Goal: Task Accomplishment & Management: Complete application form

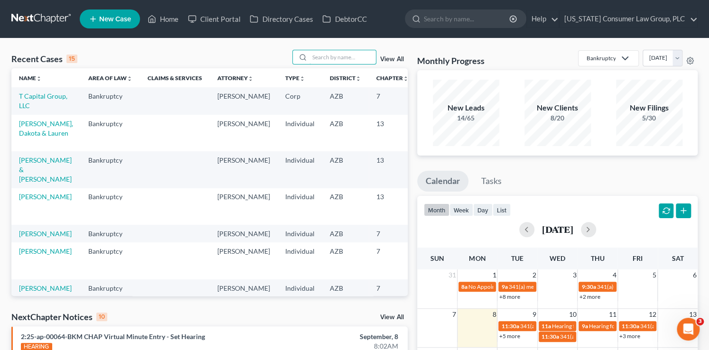
drag, startPoint x: 348, startPoint y: 58, endPoint x: 348, endPoint y: 37, distance: 20.9
click at [346, 52] on input "search" at bounding box center [342, 57] width 66 height 14
type input "alpha"
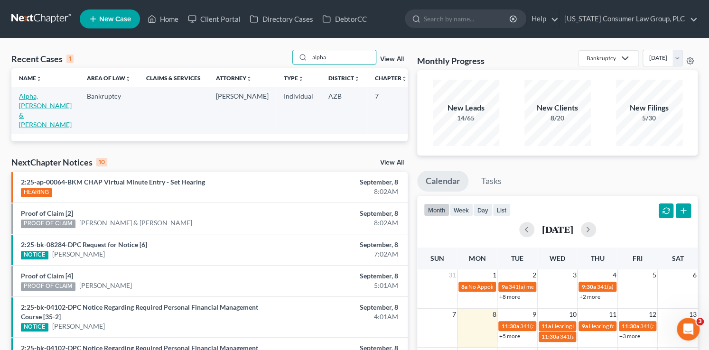
click at [25, 107] on link "Alpha, [PERSON_NAME] & [PERSON_NAME]" at bounding box center [45, 110] width 53 height 37
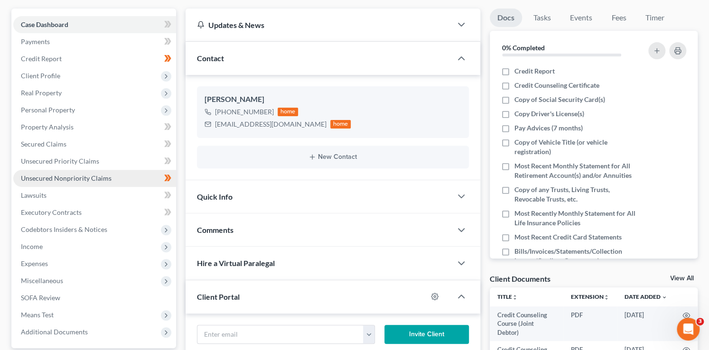
scroll to position [85, 0]
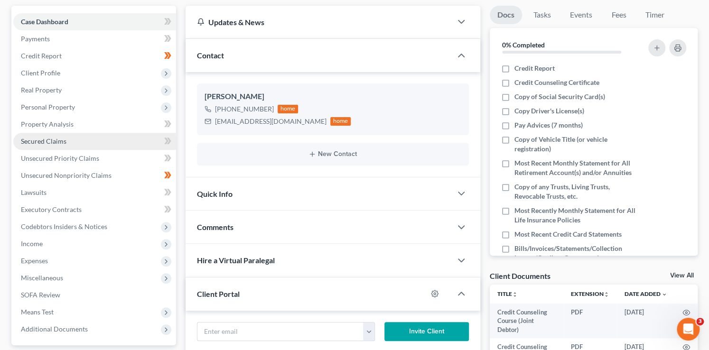
click at [56, 136] on link "Secured Claims" at bounding box center [94, 141] width 163 height 17
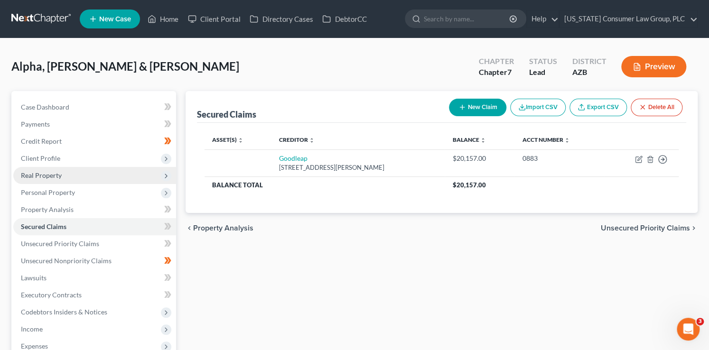
click at [47, 174] on span "Real Property" at bounding box center [41, 175] width 41 height 8
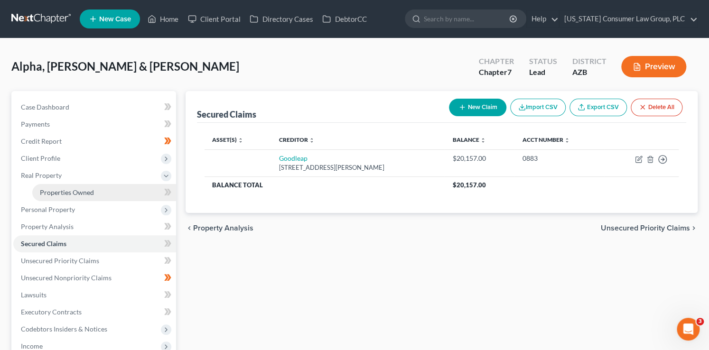
click at [89, 195] on span "Properties Owned" at bounding box center [67, 192] width 54 height 8
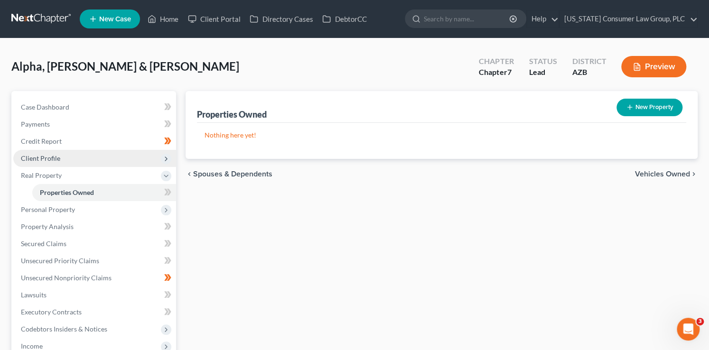
click at [81, 159] on span "Client Profile" at bounding box center [94, 158] width 163 height 17
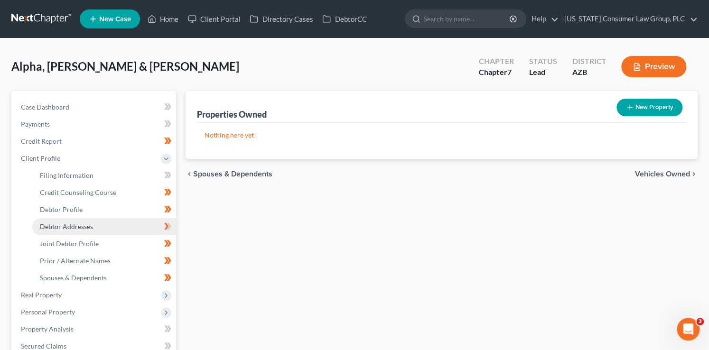
click at [101, 223] on link "Debtor Addresses" at bounding box center [104, 226] width 144 height 17
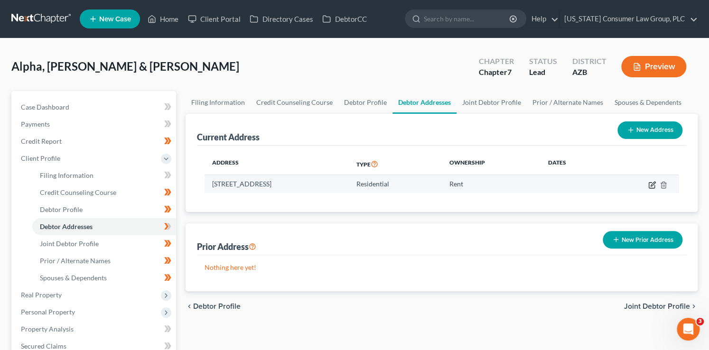
click at [653, 186] on icon "button" at bounding box center [652, 185] width 8 height 8
select select "3"
select select "7"
select select "0"
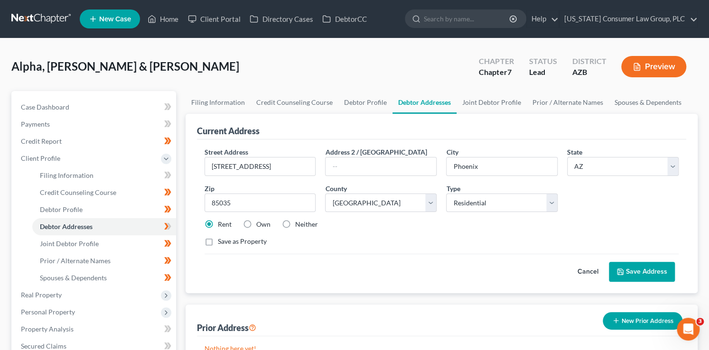
click at [259, 221] on label "Own" at bounding box center [263, 224] width 14 height 9
click at [260, 221] on input "Own" at bounding box center [263, 223] width 6 height 6
radio input "true"
click at [664, 278] on button "Save Address" at bounding box center [642, 272] width 66 height 20
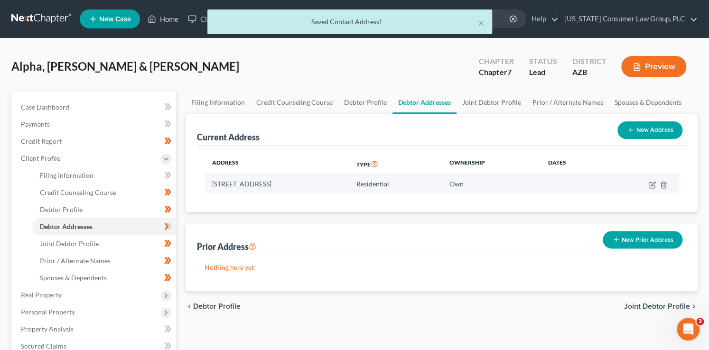
drag, startPoint x: 300, startPoint y: 183, endPoint x: 214, endPoint y: 184, distance: 86.4
click at [214, 184] on td "[STREET_ADDRESS]" at bounding box center [277, 184] width 145 height 18
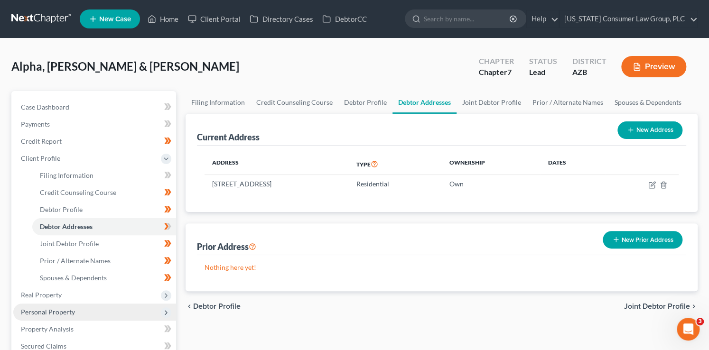
click at [65, 307] on span "Personal Property" at bounding box center [94, 312] width 163 height 17
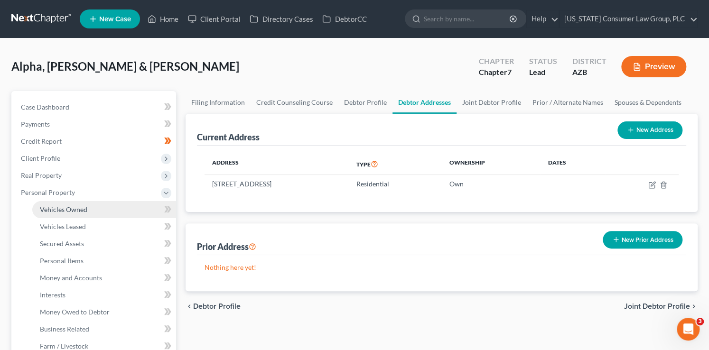
click at [75, 209] on span "Vehicles Owned" at bounding box center [63, 210] width 47 height 8
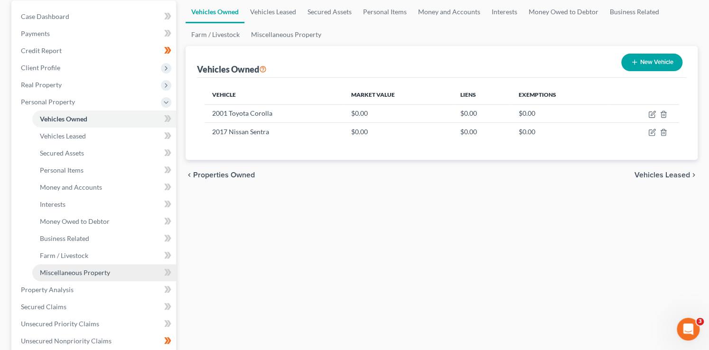
scroll to position [100, 0]
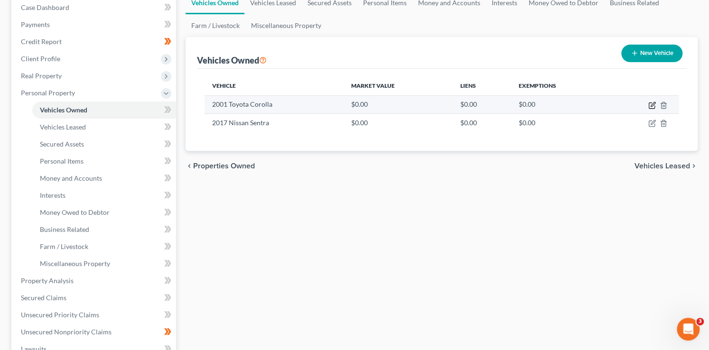
click at [650, 105] on icon "button" at bounding box center [652, 106] width 8 height 8
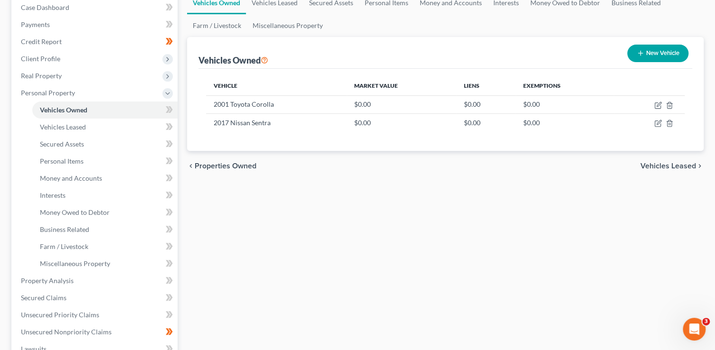
select select "0"
select select "25"
select select "3"
select select "2"
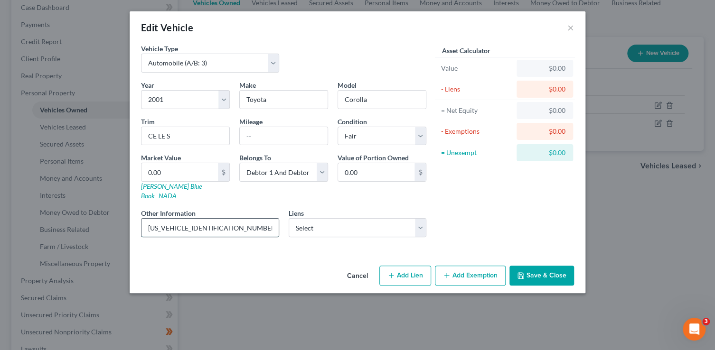
click at [220, 219] on input "[US_VEHICLE_IDENTIFICATION_NUMBER]" at bounding box center [209, 228] width 137 height 18
click at [309, 218] on select "Select Goodleap - $20,157.00" at bounding box center [358, 227] width 138 height 19
click at [289, 218] on select "Select Goodleap - $20,157.00" at bounding box center [358, 227] width 138 height 19
click at [273, 135] on input "text" at bounding box center [284, 136] width 88 height 18
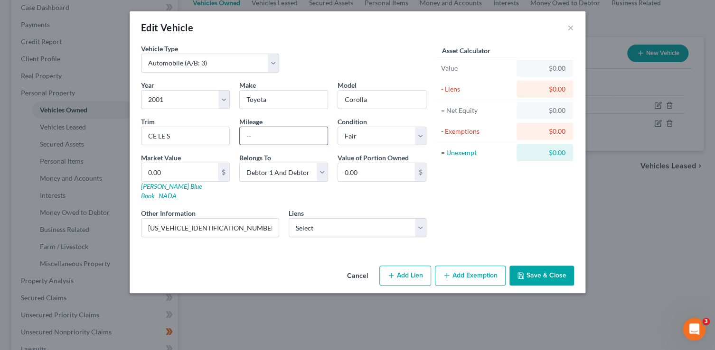
click at [278, 134] on input "text" at bounding box center [284, 136] width 88 height 18
click at [278, 137] on input "text" at bounding box center [284, 136] width 88 height 18
type input "151911"
click at [554, 268] on button "Save & Close" at bounding box center [541, 276] width 65 height 20
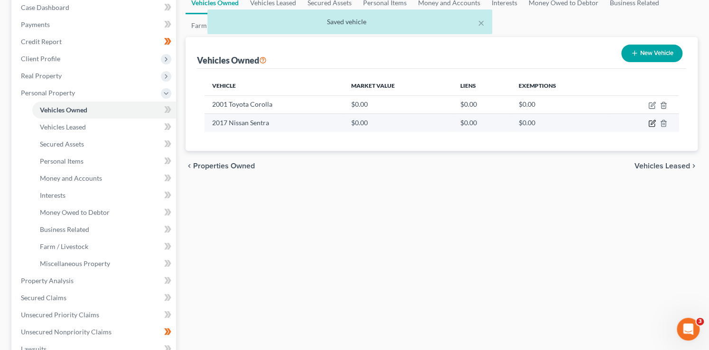
click at [652, 122] on icon "button" at bounding box center [652, 124] width 8 height 8
select select "0"
select select "9"
select select "3"
select select "2"
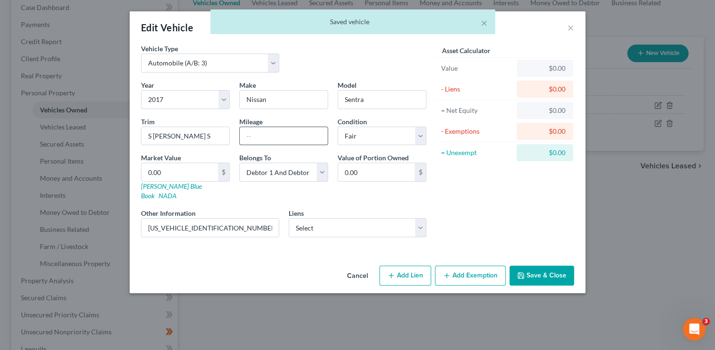
click at [285, 141] on input "text" at bounding box center [284, 136] width 88 height 18
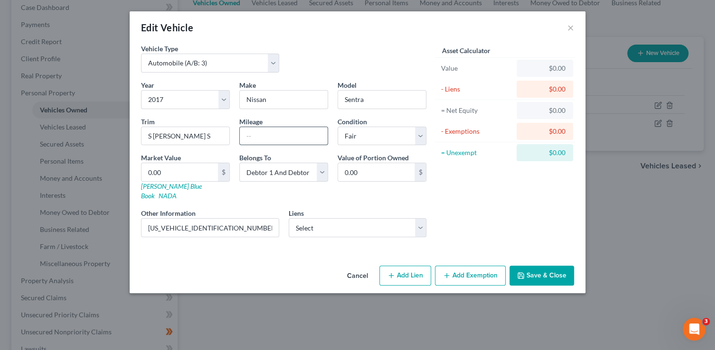
click at [256, 131] on input "text" at bounding box center [284, 136] width 88 height 18
type input "106150"
click at [541, 266] on button "Save & Close" at bounding box center [541, 276] width 65 height 20
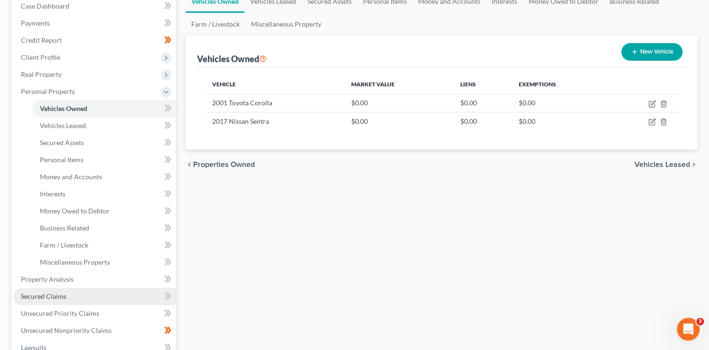
click at [65, 294] on span "Secured Claims" at bounding box center [44, 296] width 46 height 8
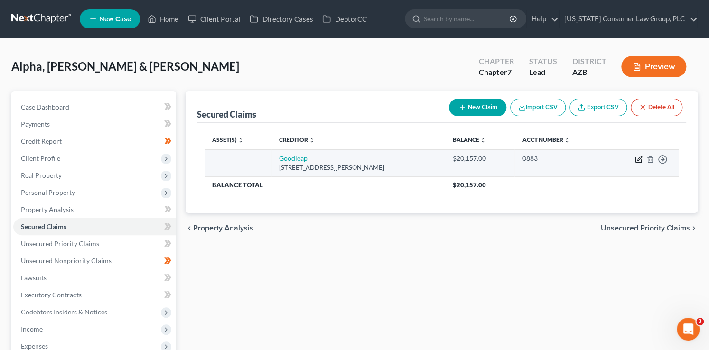
click at [637, 158] on icon "button" at bounding box center [639, 160] width 8 height 8
select select "38"
select select "2"
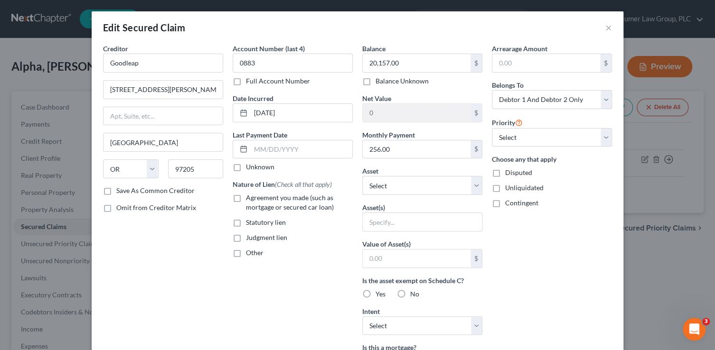
click at [292, 199] on span "Agreement you made (such as mortgage or secured car loan)" at bounding box center [290, 203] width 88 height 18
click at [256, 199] on input "Agreement you made (such as mortgage or secured car loan)" at bounding box center [253, 196] width 6 height 6
checkbox input "true"
click at [495, 139] on select "Select 1st 2nd 3rd 4th 5th 6th 7th 8th 9th 10th 11th 12th 13th 14th 15th 16th 1…" at bounding box center [552, 137] width 120 height 19
select select "0"
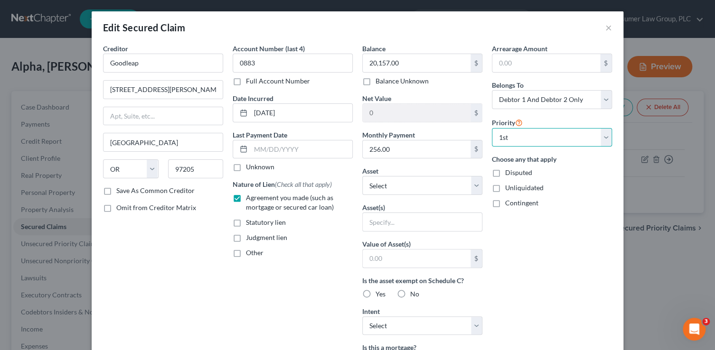
click at [492, 128] on select "Select 1st 2nd 3rd 4th 5th 6th 7th 8th 9th 10th 11th 12th 13th 14th 15th 16th 1…" at bounding box center [552, 137] width 120 height 19
click at [413, 190] on select "Select Other Multiple Assets Beauty Hair Accessories Boutique LLC - $0.0 2001 T…" at bounding box center [422, 185] width 120 height 19
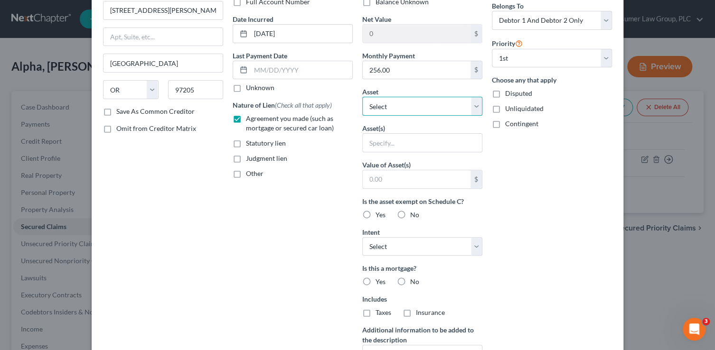
scroll to position [108, 0]
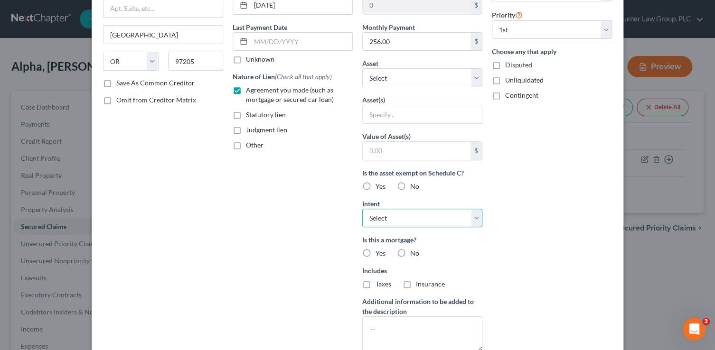
click at [416, 221] on select "Select Surrender Redeem Reaffirm Avoid Other" at bounding box center [422, 218] width 120 height 19
select select "4"
click at [362, 209] on select "Select Surrender Redeem Reaffirm Avoid Other" at bounding box center [422, 218] width 120 height 19
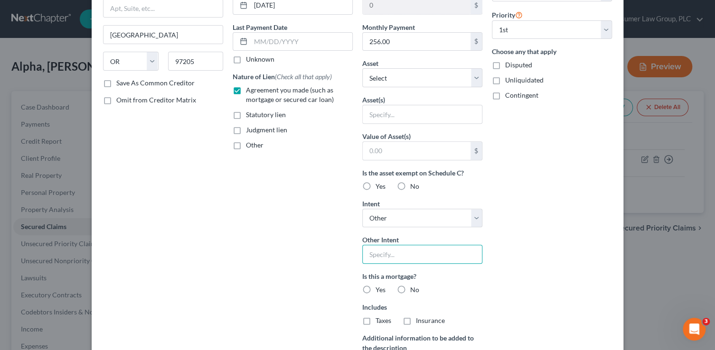
click at [410, 256] on input "text" at bounding box center [422, 254] width 120 height 19
type input "Retain and continue to pay"
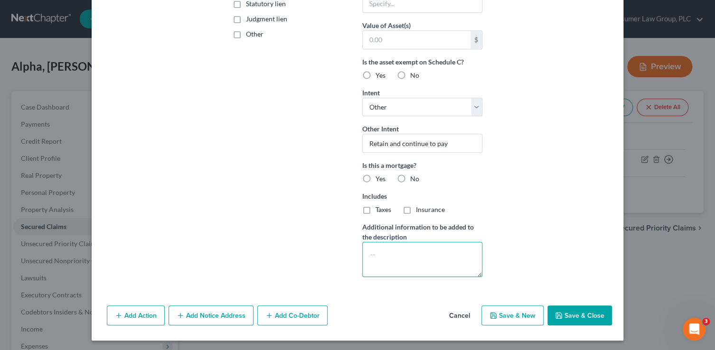
drag, startPoint x: 415, startPoint y: 247, endPoint x: 429, endPoint y: 224, distance: 27.0
click at [416, 247] on textarea at bounding box center [422, 259] width 120 height 35
type textarea "A"
type textarea "HVAC"
click at [564, 309] on button "Save & Close" at bounding box center [579, 316] width 65 height 20
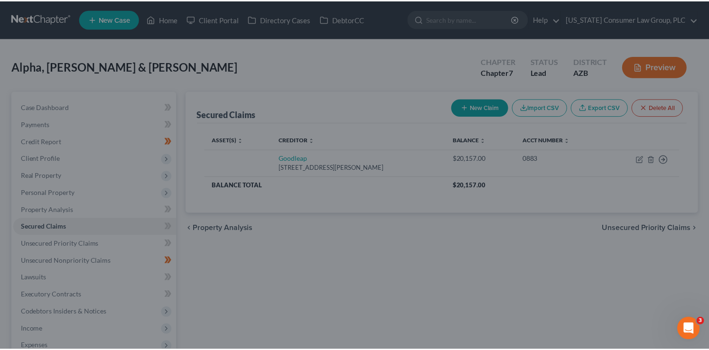
scroll to position [116, 0]
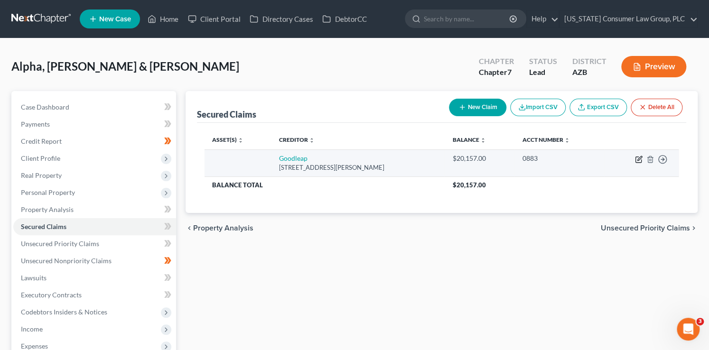
click at [637, 159] on icon "button" at bounding box center [639, 160] width 8 height 8
select select "38"
select select "4"
select select "2"
select select "0"
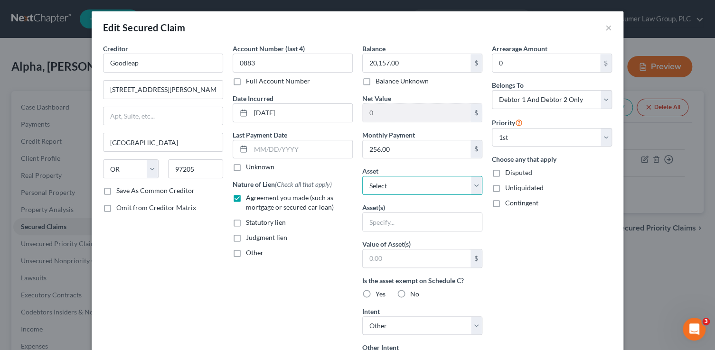
click at [390, 185] on select "Select Other Multiple Assets Beauty Hair Accessories Boutique LLC - $0.0 2001 T…" at bounding box center [422, 185] width 120 height 19
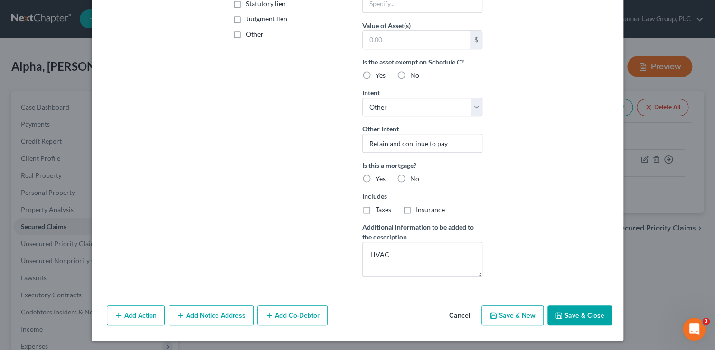
drag, startPoint x: 599, startPoint y: 318, endPoint x: 587, endPoint y: 314, distance: 12.5
click at [598, 317] on button "Save & Close" at bounding box center [579, 316] width 65 height 20
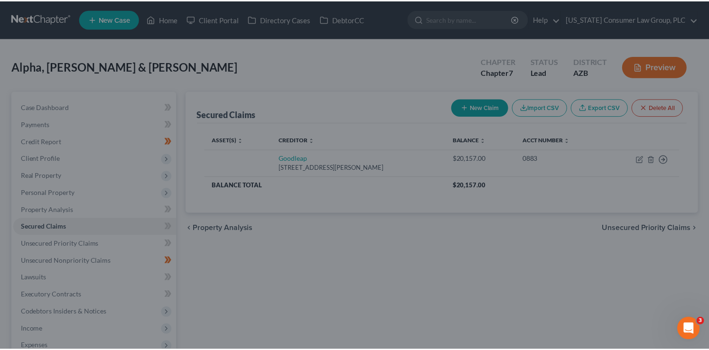
scroll to position [116, 0]
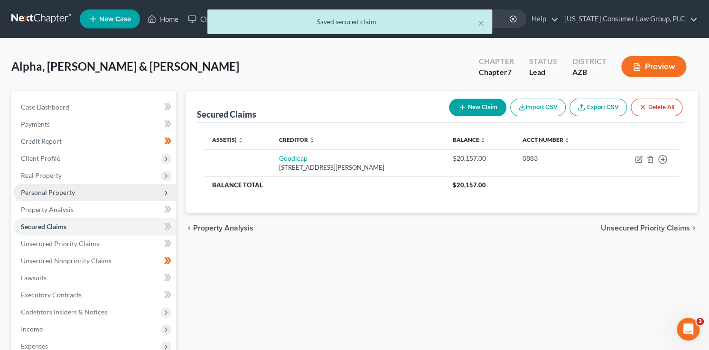
click at [52, 189] on span "Personal Property" at bounding box center [48, 192] width 54 height 8
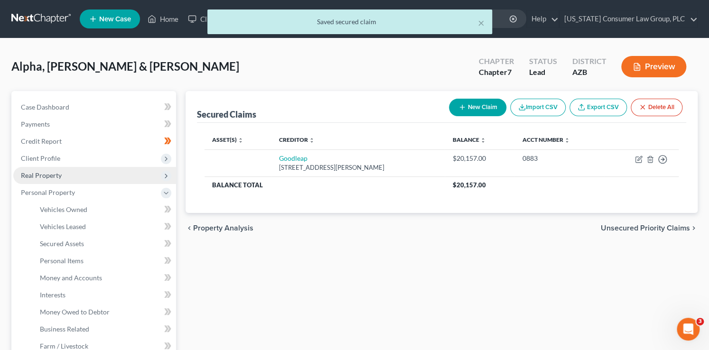
click at [47, 175] on span "Real Property" at bounding box center [41, 175] width 41 height 8
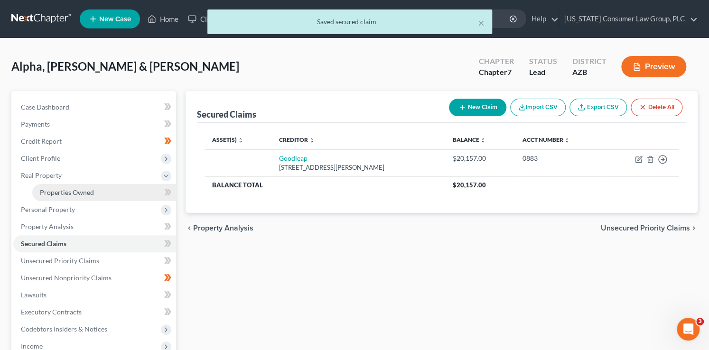
click at [56, 193] on span "Properties Owned" at bounding box center [67, 192] width 54 height 8
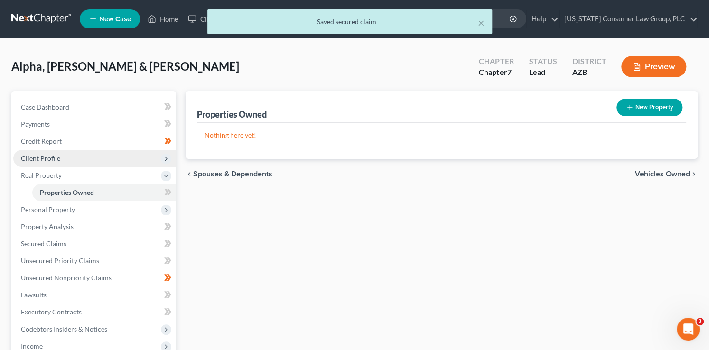
click at [57, 156] on span "Client Profile" at bounding box center [40, 158] width 39 height 8
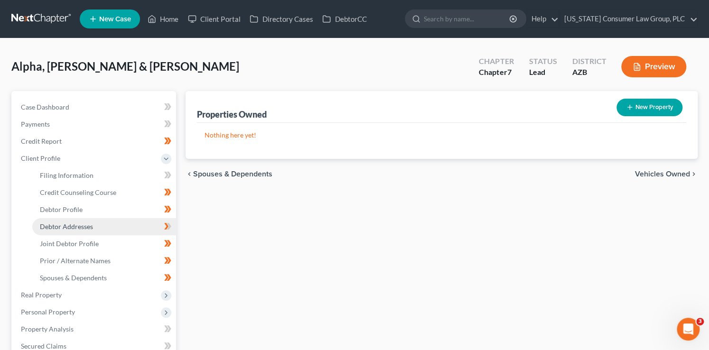
click at [92, 224] on span "Debtor Addresses" at bounding box center [66, 227] width 53 height 8
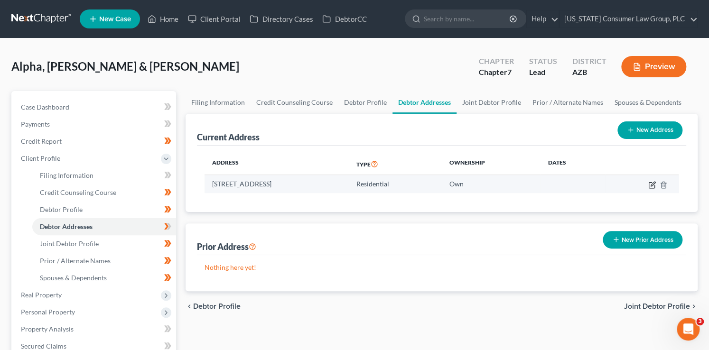
click at [652, 185] on icon "button" at bounding box center [652, 185] width 8 height 8
select select "3"
select select "0"
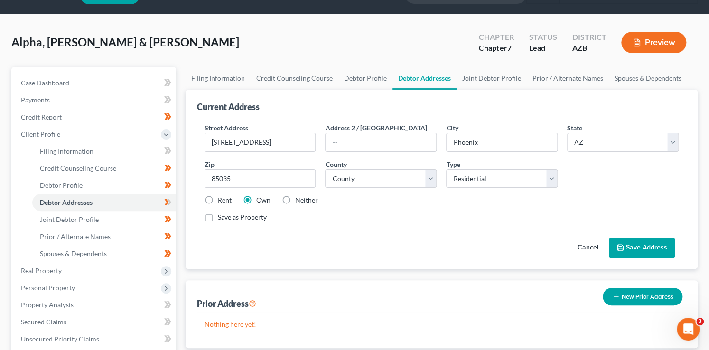
scroll to position [83, 0]
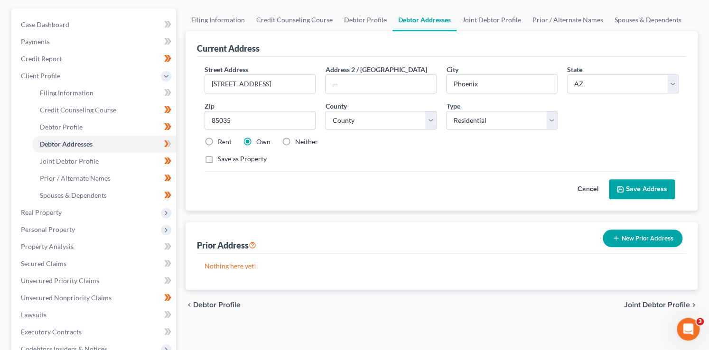
click at [230, 156] on label "Save as Property" at bounding box center [242, 158] width 49 height 9
click at [228, 156] on input "Save as Property" at bounding box center [225, 157] width 6 height 6
checkbox input "true"
click at [660, 187] on button "Save Address" at bounding box center [642, 189] width 66 height 20
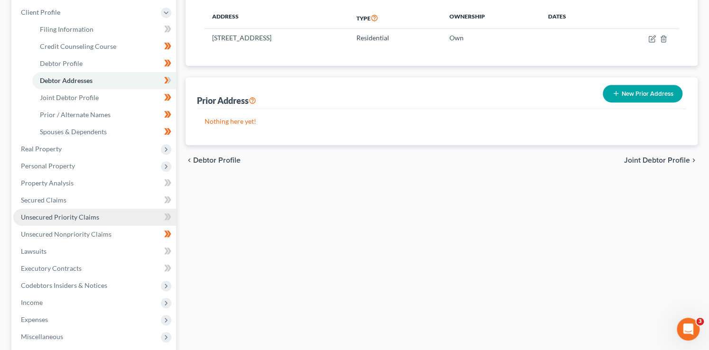
scroll to position [147, 0]
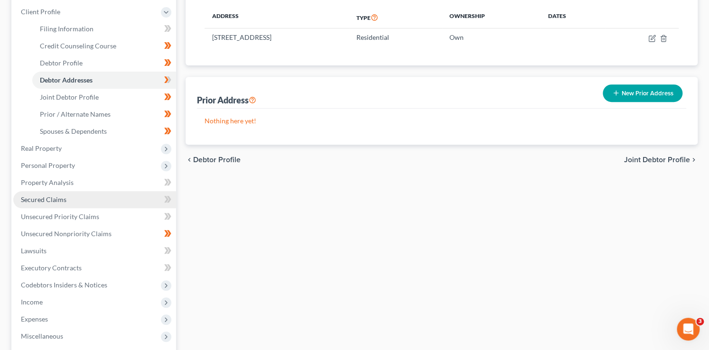
click at [72, 198] on link "Secured Claims" at bounding box center [94, 199] width 163 height 17
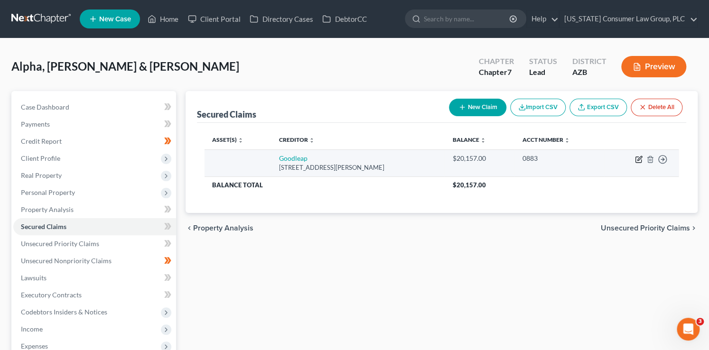
click at [636, 159] on icon "button" at bounding box center [639, 160] width 8 height 8
select select "38"
select select "4"
select select "2"
select select "0"
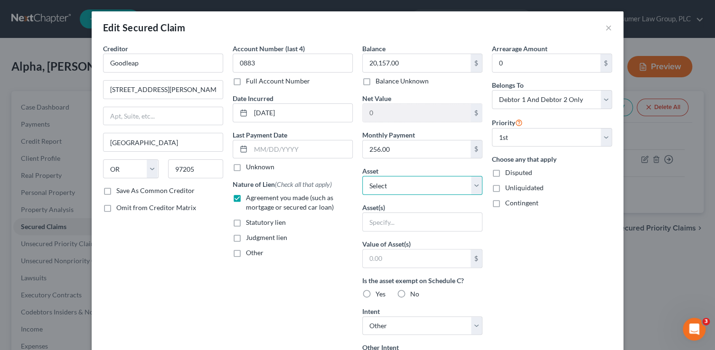
click at [405, 183] on select "Select Other Multiple Assets Beauty Hair Accessories Boutique LLC - $0.0 2824 N…" at bounding box center [422, 185] width 120 height 19
select select "3"
click at [362, 176] on select "Select Other Multiple Assets Beauty Hair Accessories Boutique LLC - $0.0 2824 N…" at bounding box center [422, 185] width 120 height 19
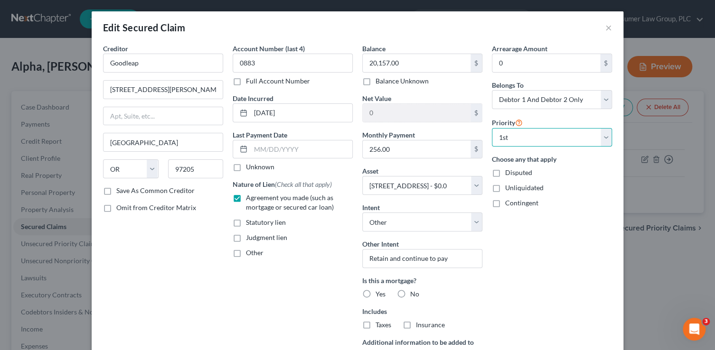
click at [531, 132] on select "Select 1st 2nd 3rd 4th 5th 6th 7th 8th 9th 10th 11th 12th 13th 14th 15th 16th 1…" at bounding box center [552, 137] width 120 height 19
select select
click at [492, 128] on select "Select 1st 2nd 3rd 4th 5th 6th 7th 8th 9th 10th 11th 12th 13th 14th 15th 16th 1…" at bounding box center [552, 137] width 120 height 19
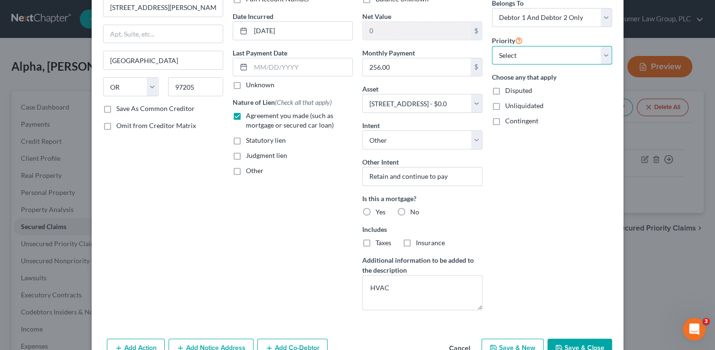
scroll to position [84, 0]
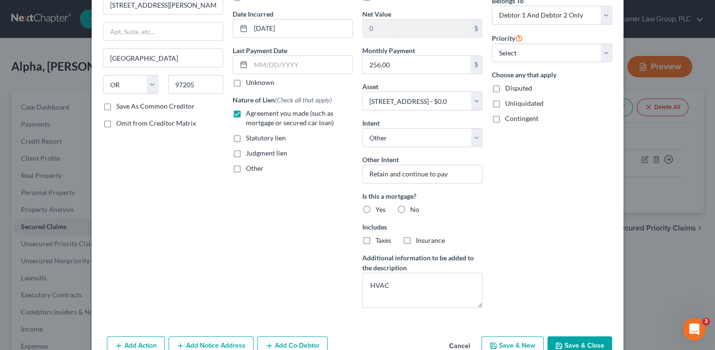
click at [410, 205] on label "No" at bounding box center [414, 209] width 9 height 9
click at [414, 205] on input "No" at bounding box center [417, 208] width 6 height 6
radio input "true"
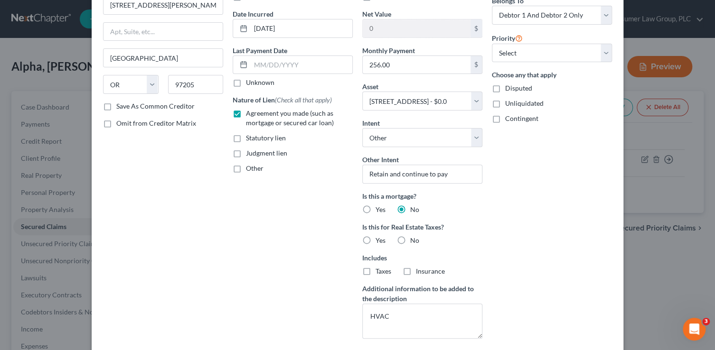
click at [410, 241] on label "No" at bounding box center [414, 240] width 9 height 9
click at [414, 241] on input "No" at bounding box center [417, 239] width 6 height 6
radio input "true"
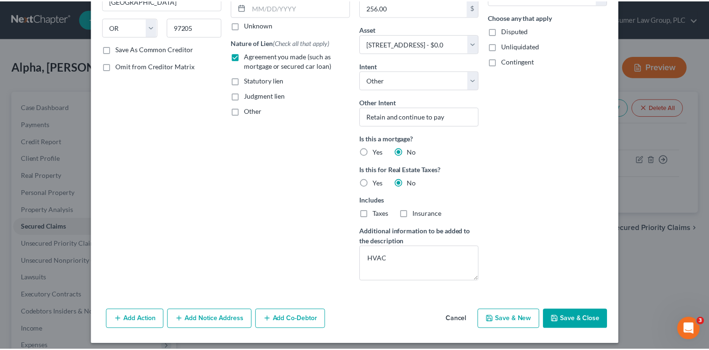
scroll to position [146, 0]
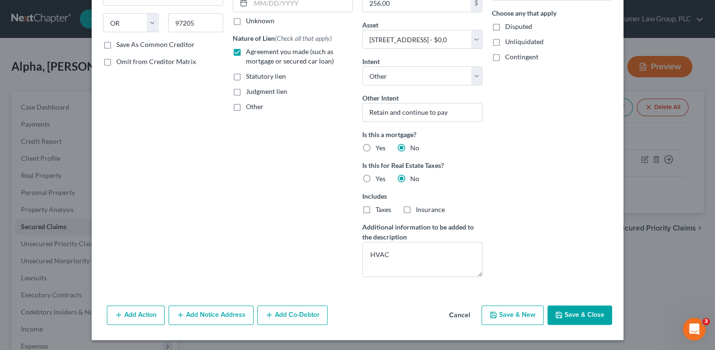
click at [592, 321] on button "Save & Close" at bounding box center [579, 316] width 65 height 20
select select
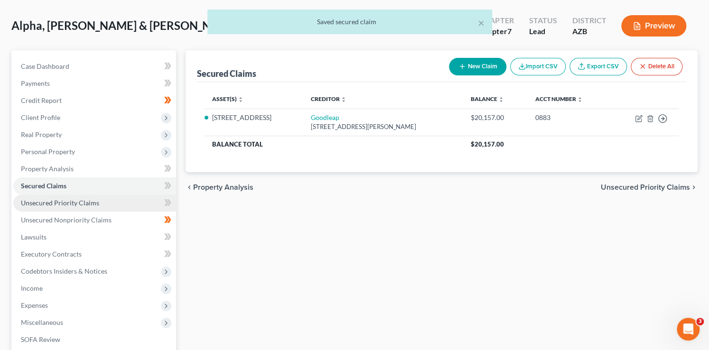
click at [102, 205] on link "Unsecured Priority Claims" at bounding box center [94, 203] width 163 height 17
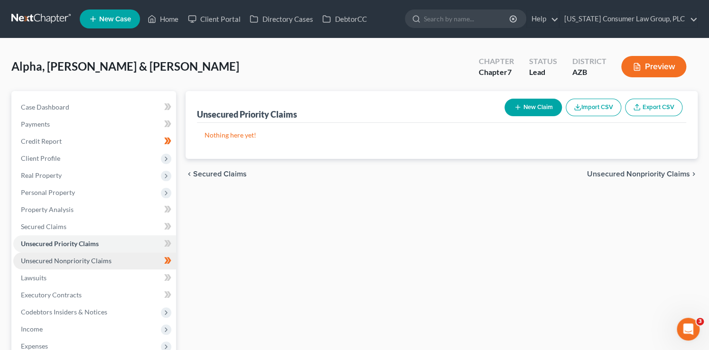
click at [111, 255] on link "Unsecured Nonpriority Claims" at bounding box center [94, 261] width 163 height 17
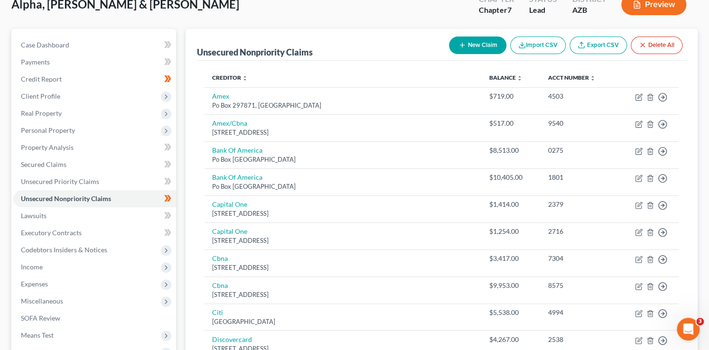
scroll to position [17, 0]
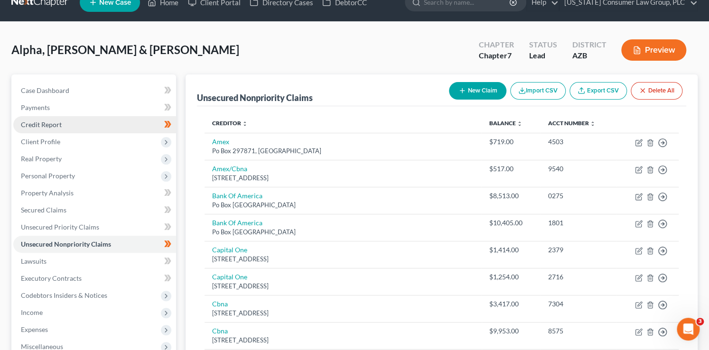
click at [53, 122] on span "Credit Report" at bounding box center [41, 125] width 41 height 8
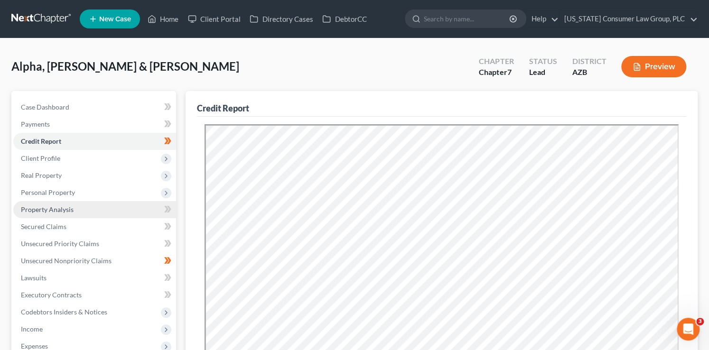
click at [66, 212] on span "Property Analysis" at bounding box center [47, 210] width 53 height 8
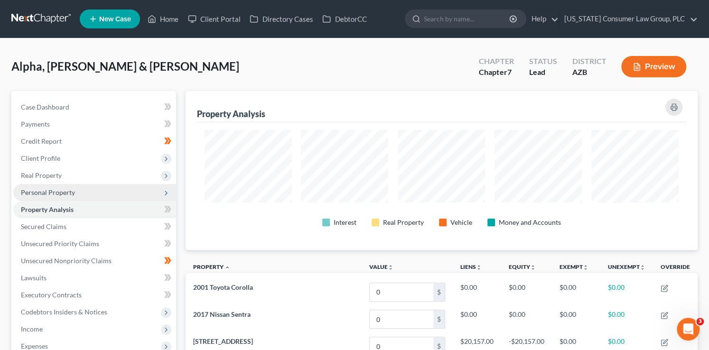
scroll to position [159, 512]
click at [68, 191] on span "Personal Property" at bounding box center [48, 192] width 54 height 8
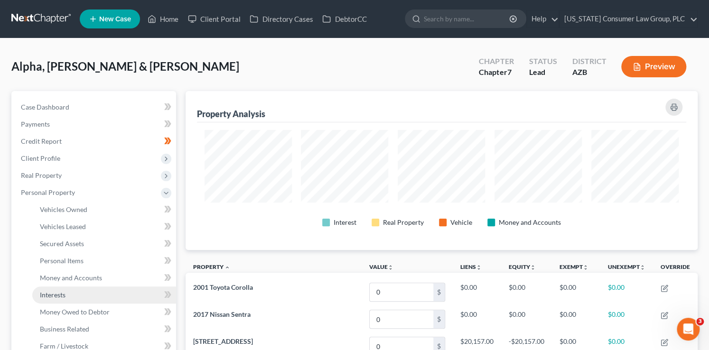
click at [99, 297] on link "Interests" at bounding box center [104, 295] width 144 height 17
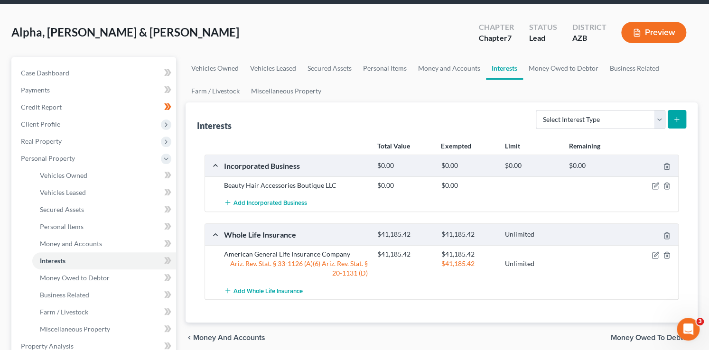
scroll to position [44, 0]
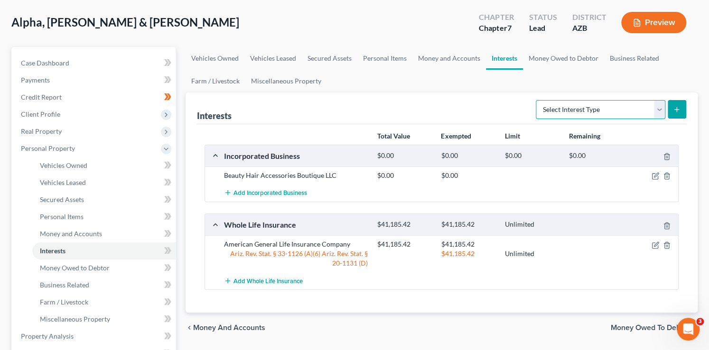
click at [612, 109] on select "Select Interest Type 401K (A/B: 21) Annuity (A/B: 23) Bond (A/B: 18) Education …" at bounding box center [601, 109] width 130 height 19
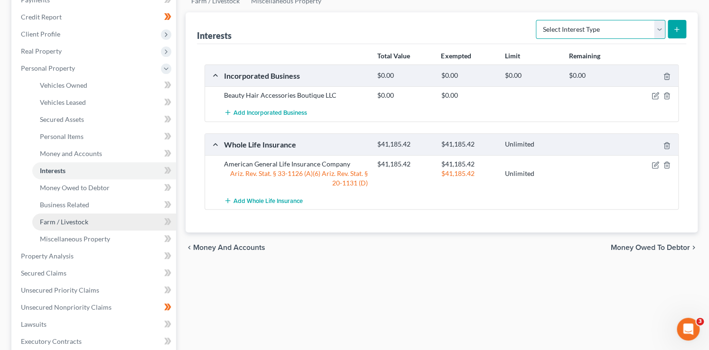
scroll to position [138, 0]
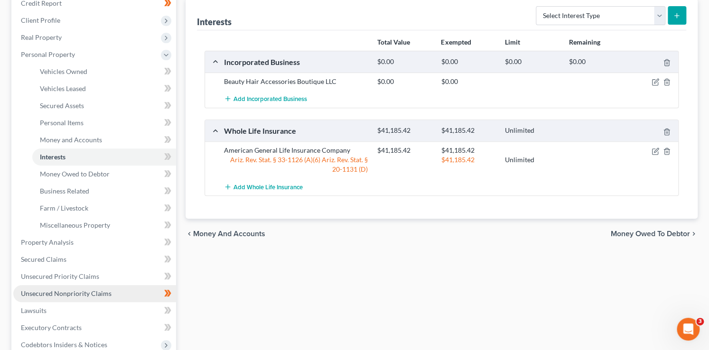
click at [98, 290] on span "Unsecured Nonpriority Claims" at bounding box center [66, 294] width 91 height 8
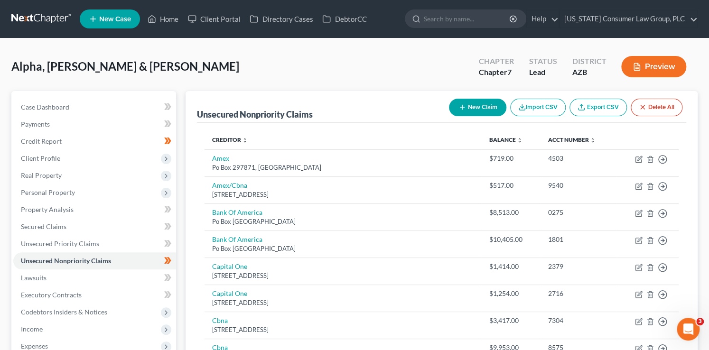
click at [469, 106] on button "New Claim" at bounding box center [477, 108] width 57 height 18
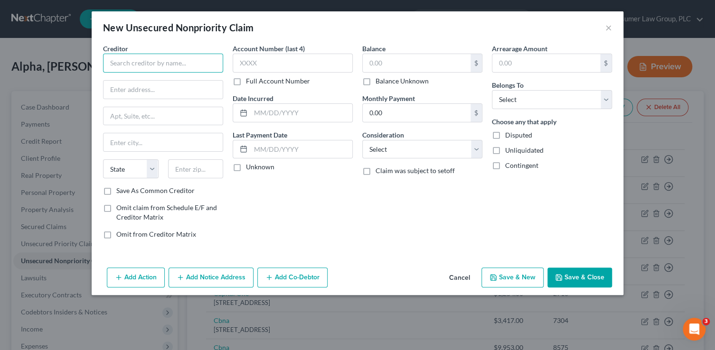
click at [189, 68] on input "text" at bounding box center [163, 63] width 120 height 19
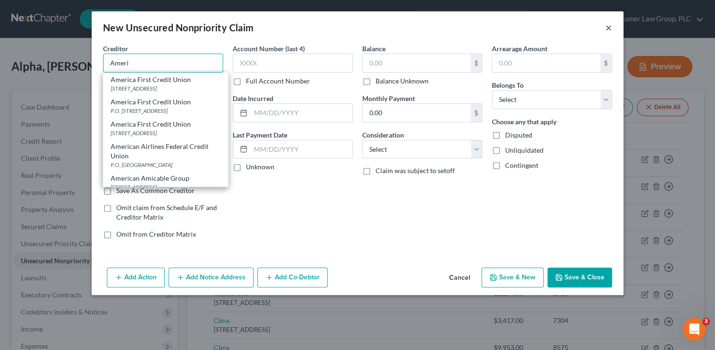
type input "Ameri"
click at [608, 29] on button "×" at bounding box center [608, 27] width 7 height 11
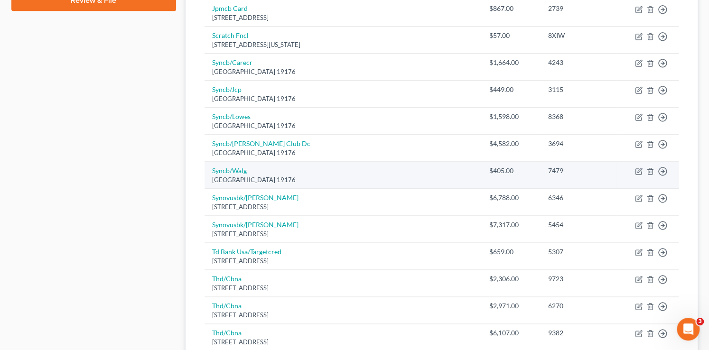
scroll to position [475, 0]
click at [639, 169] on icon "button" at bounding box center [639, 170] width 4 height 4
select select "39"
select select "2"
select select "1"
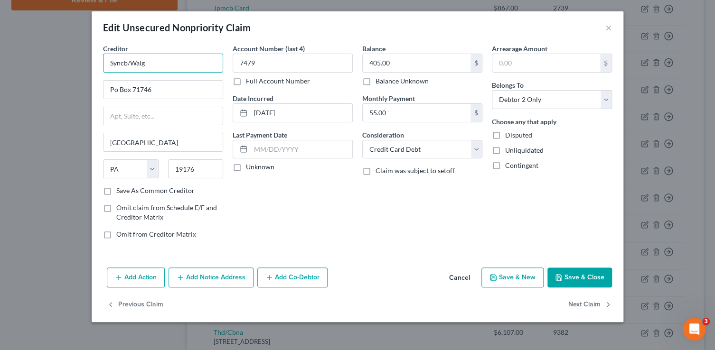
click at [192, 67] on input "Syncb/Walg" at bounding box center [163, 63] width 120 height 19
type input "Syncb/Walgreens"
click at [562, 276] on icon "button" at bounding box center [559, 278] width 8 height 8
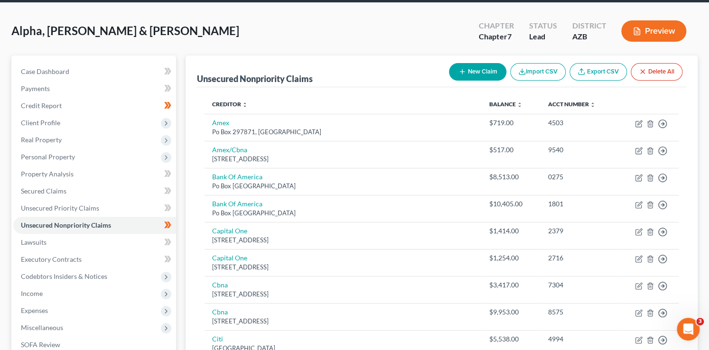
scroll to position [0, 0]
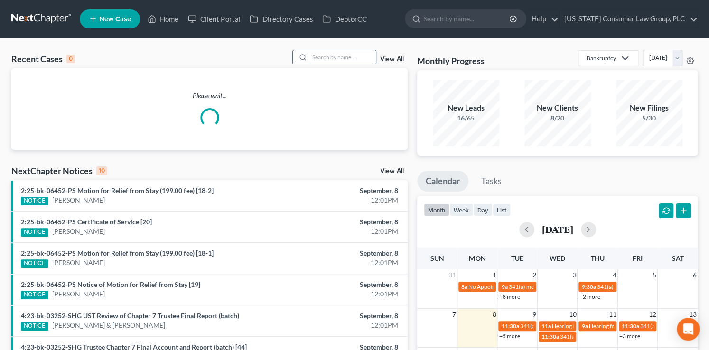
click at [331, 58] on input "search" at bounding box center [342, 57] width 66 height 14
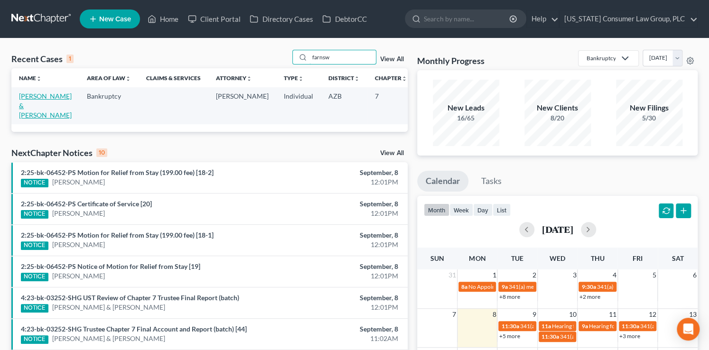
type input "farnsw"
click at [44, 106] on link "Farnsworth, Christopher & Marieta" at bounding box center [45, 105] width 53 height 27
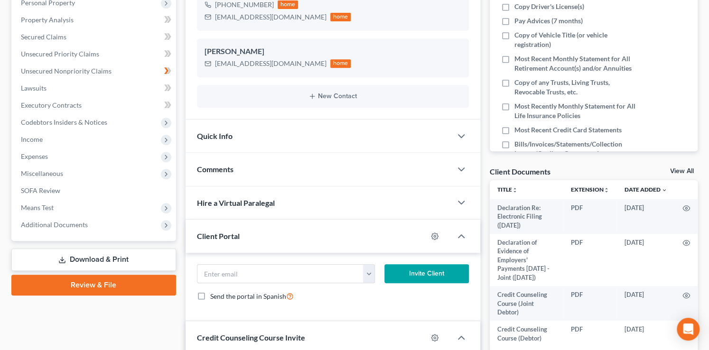
scroll to position [191, 0]
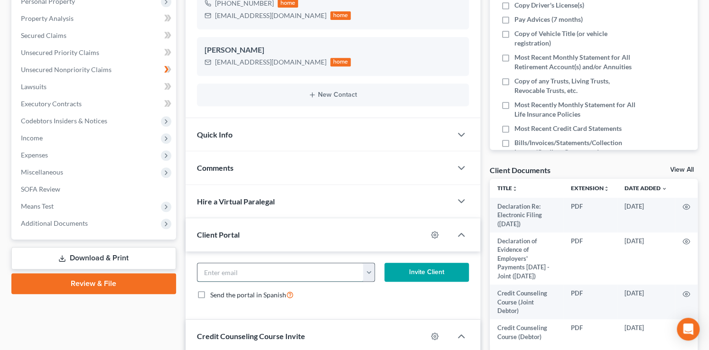
drag, startPoint x: 221, startPoint y: 272, endPoint x: 235, endPoint y: 266, distance: 15.5
click at [229, 269] on input "email" at bounding box center [280, 272] width 166 height 18
type input "christianzayas@rocketmail.com"
click at [422, 267] on button "Invite Client" at bounding box center [426, 272] width 84 height 19
